Goal: Transaction & Acquisition: Purchase product/service

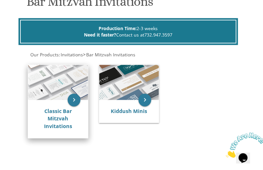
click at [65, 106] on div "Classic Bar Mitzvah Invitations" at bounding box center [58, 119] width 60 height 38
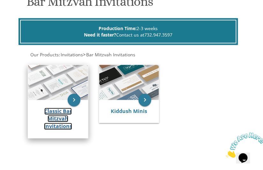
click at [59, 111] on link "Classic Bar Mitzvah Invitations" at bounding box center [58, 119] width 28 height 22
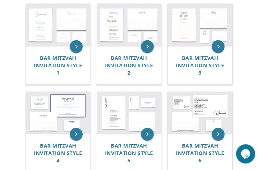
scroll to position [182, 0]
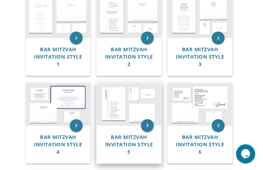
click at [120, 105] on img at bounding box center [129, 104] width 65 height 43
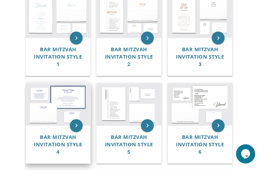
click at [68, 105] on img at bounding box center [58, 104] width 65 height 43
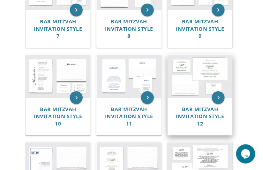
scroll to position [420, 0]
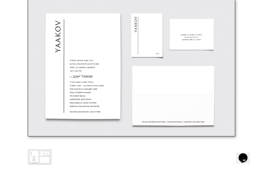
scroll to position [292, 0]
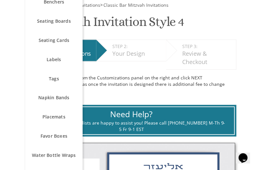
scroll to position [91, 0]
